Goal: Task Accomplishment & Management: Complete application form

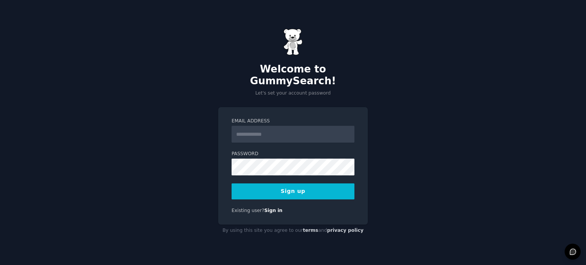
type input "**********"
click at [306, 187] on button "Sign up" at bounding box center [293, 191] width 123 height 16
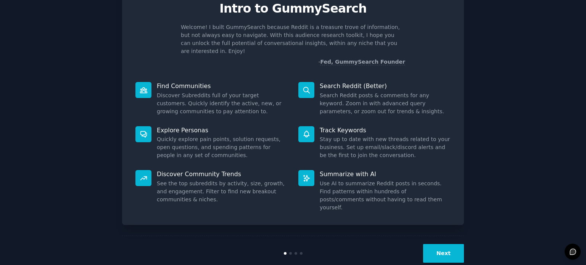
click at [453, 244] on button "Next" at bounding box center [443, 253] width 41 height 19
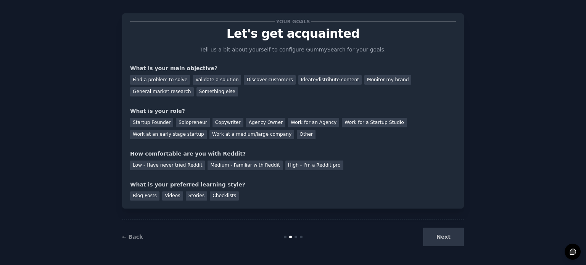
scroll to position [8, 0]
click at [452, 242] on div "Next" at bounding box center [407, 237] width 114 height 19
click at [447, 241] on div at bounding box center [447, 241] width 0 height 0
click at [184, 65] on div "What is your main objective?" at bounding box center [293, 69] width 326 height 8
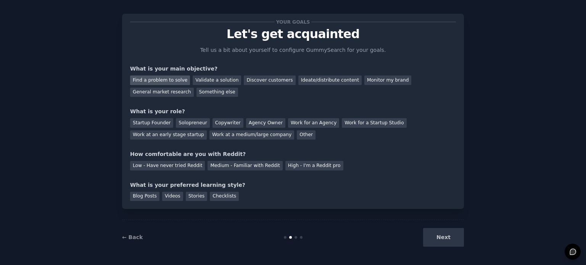
click at [178, 79] on div "Find a problem to solve" at bounding box center [160, 81] width 60 height 10
click at [193, 79] on div "Validate a solution" at bounding box center [217, 81] width 48 height 10
click at [171, 80] on div "Find a problem to solve" at bounding box center [160, 81] width 60 height 10
click at [160, 120] on div "Startup Founder" at bounding box center [151, 123] width 43 height 10
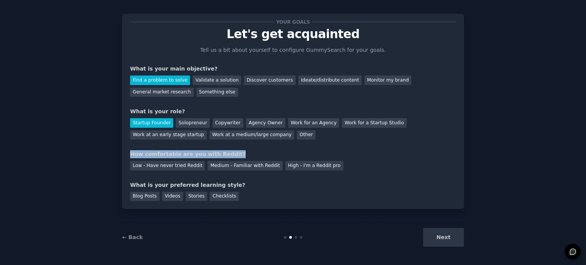
drag, startPoint x: 128, startPoint y: 152, endPoint x: 251, endPoint y: 156, distance: 122.9
click at [251, 156] on div "Your goals Let's get acquainted Tell us a bit about yourself to configure Gummy…" at bounding box center [293, 111] width 342 height 195
click at [251, 156] on div "How comfortable are you with Reddit?" at bounding box center [293, 154] width 326 height 8
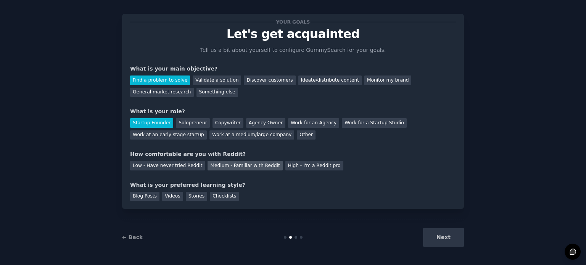
click at [235, 163] on div "Medium - Familiar with Reddit" at bounding box center [245, 166] width 75 height 10
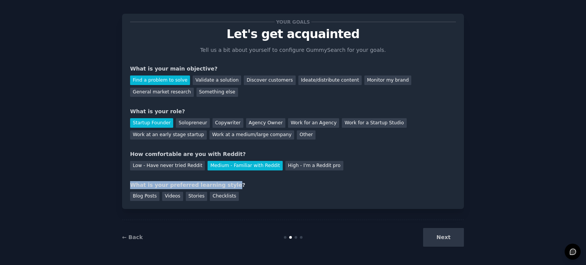
drag, startPoint x: 127, startPoint y: 182, endPoint x: 217, endPoint y: 187, distance: 90.1
click at [218, 187] on div "Your goals Let's get acquainted Tell us a bit about yourself to configure Gummy…" at bounding box center [293, 111] width 342 height 195
click at [228, 181] on div "What is your preferred learning style?" at bounding box center [293, 185] width 326 height 8
click at [138, 195] on div "Blog Posts" at bounding box center [144, 197] width 29 height 10
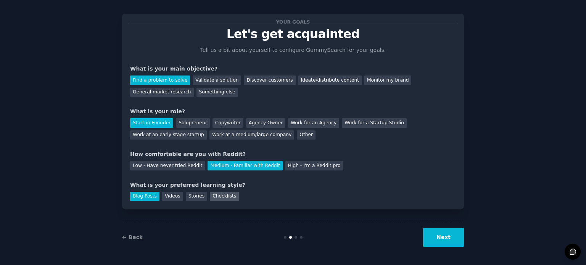
click at [210, 195] on div "Checklists" at bounding box center [224, 197] width 29 height 10
click at [131, 189] on div "Blog Posts Videos Stories Checklists" at bounding box center [293, 195] width 326 height 12
click at [431, 234] on button "Next" at bounding box center [443, 237] width 41 height 19
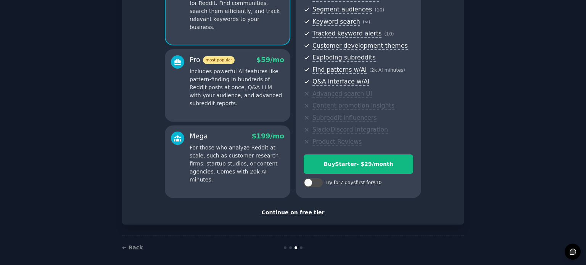
scroll to position [100, 0]
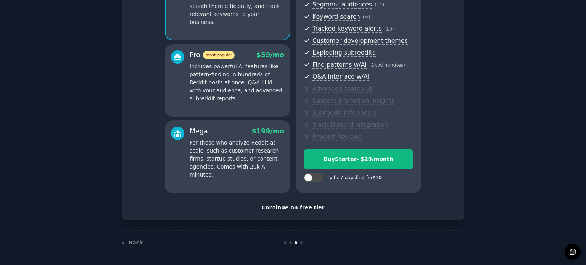
click at [314, 209] on div "Continue on free tier" at bounding box center [293, 208] width 326 height 8
